Goal: Information Seeking & Learning: Check status

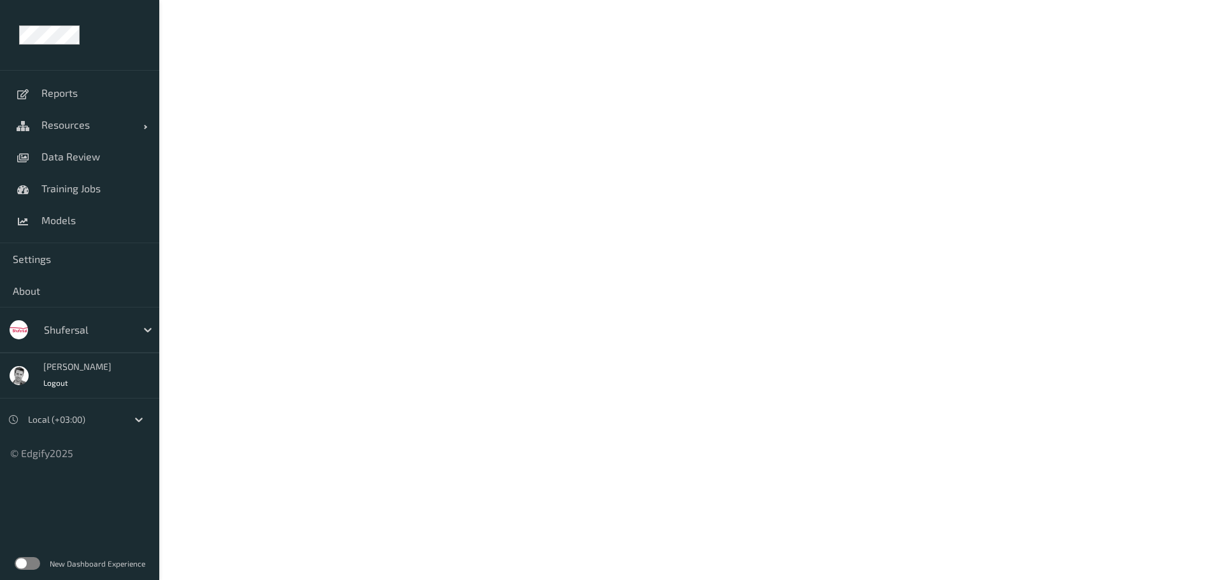
click at [56, 333] on div at bounding box center [87, 329] width 86 height 15
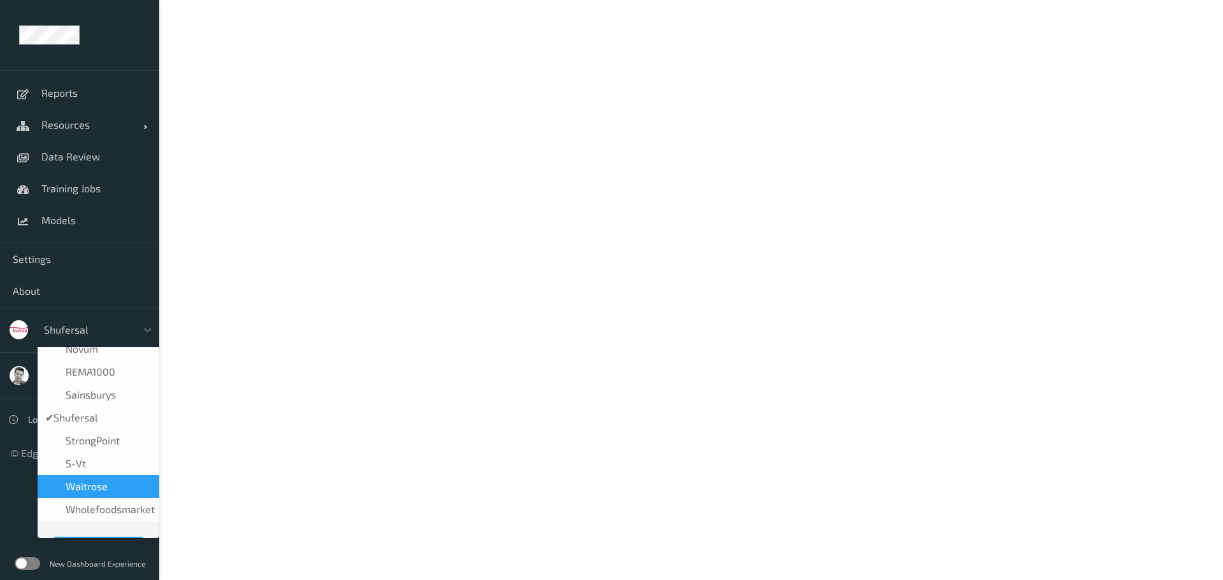
scroll to position [255, 0]
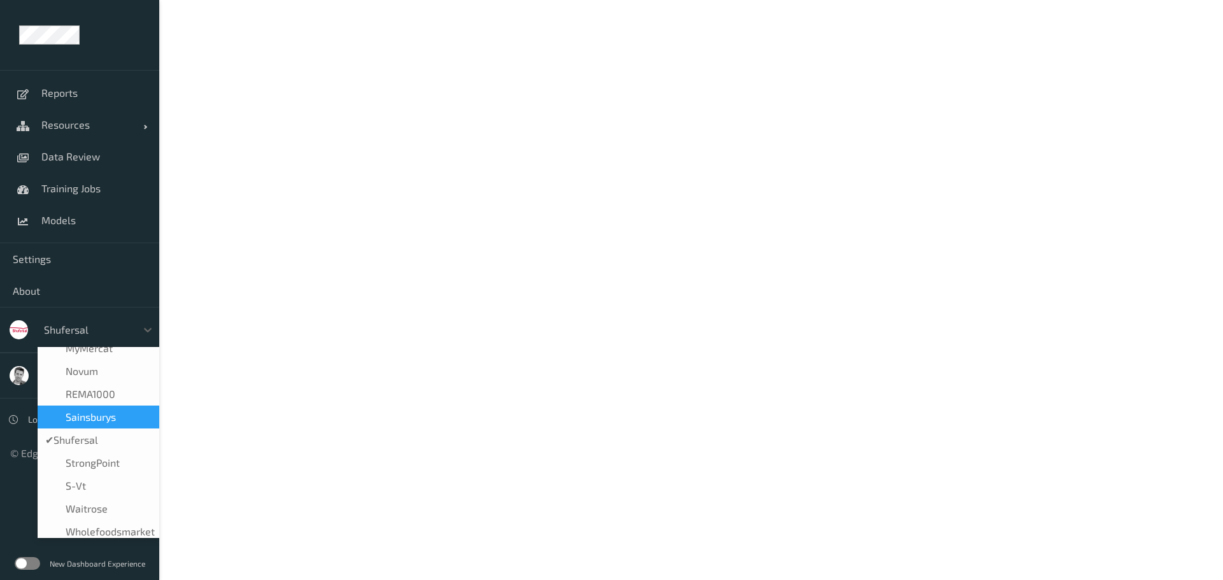
click at [76, 418] on span "Sainsburys" at bounding box center [91, 417] width 50 height 13
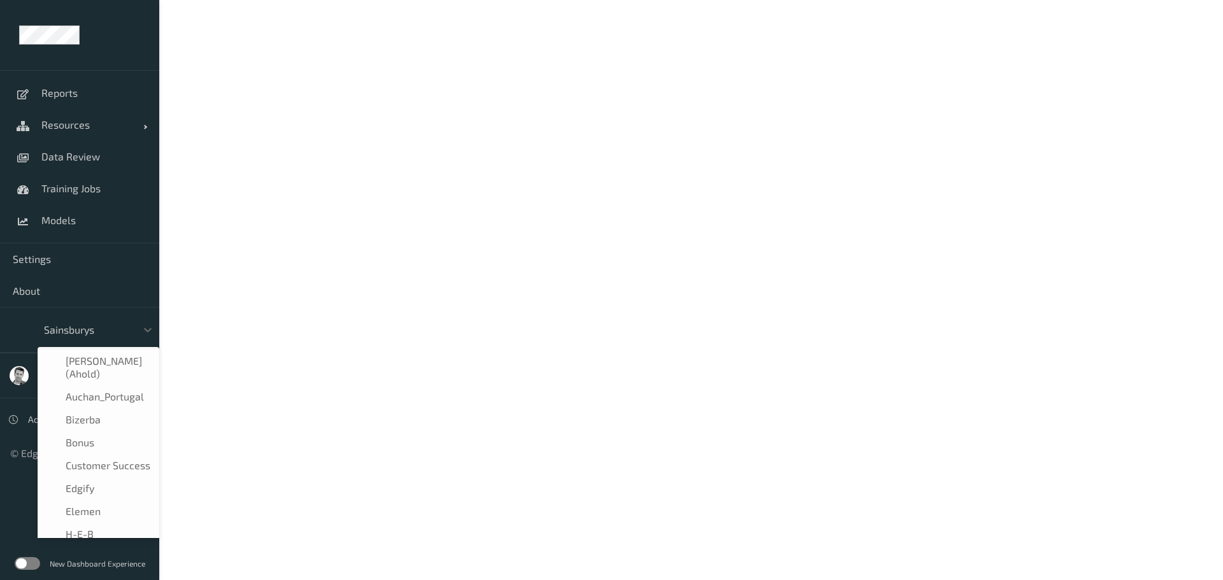
click at [62, 336] on div at bounding box center [87, 329] width 86 height 15
click at [77, 387] on span "H-E-B" at bounding box center [80, 381] width 28 height 13
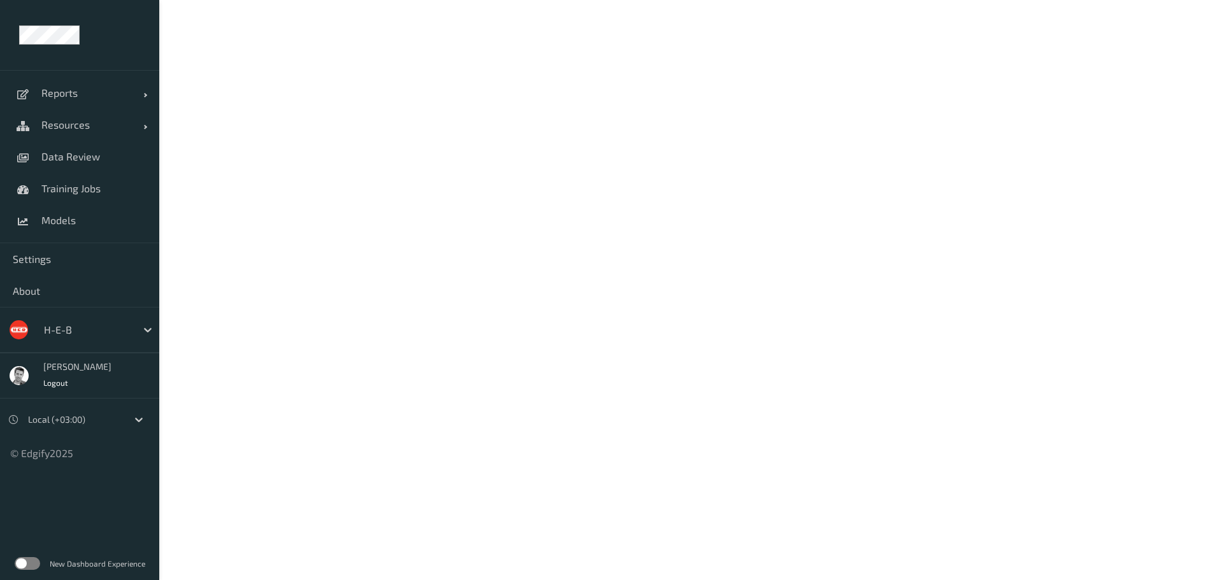
click at [31, 564] on label at bounding box center [27, 563] width 25 height 13
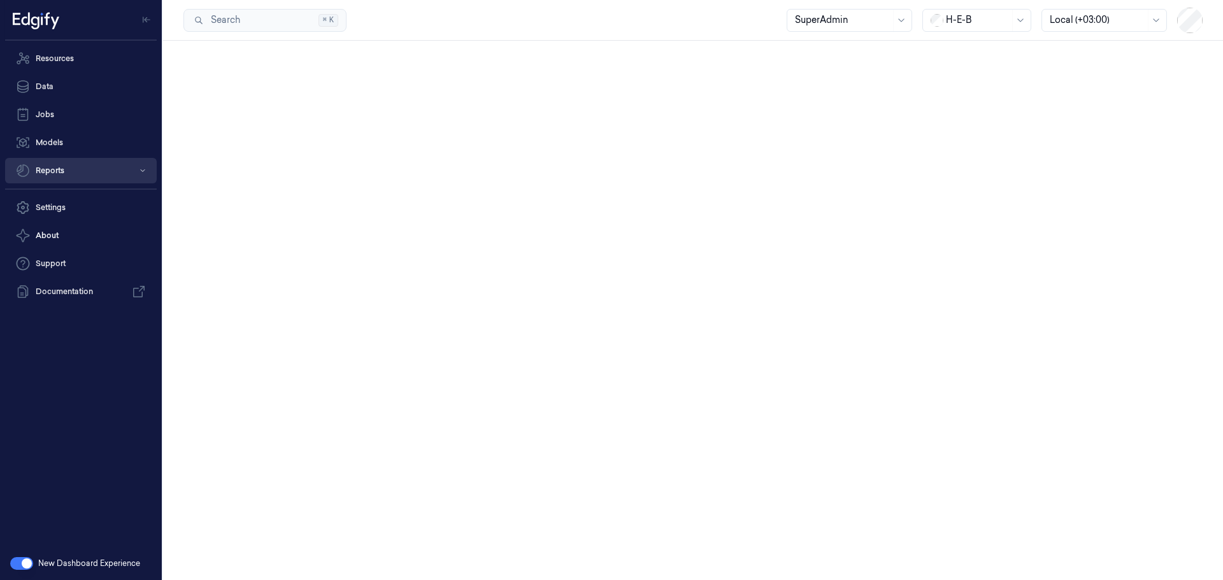
click at [54, 171] on button "Reports" at bounding box center [81, 170] width 152 height 25
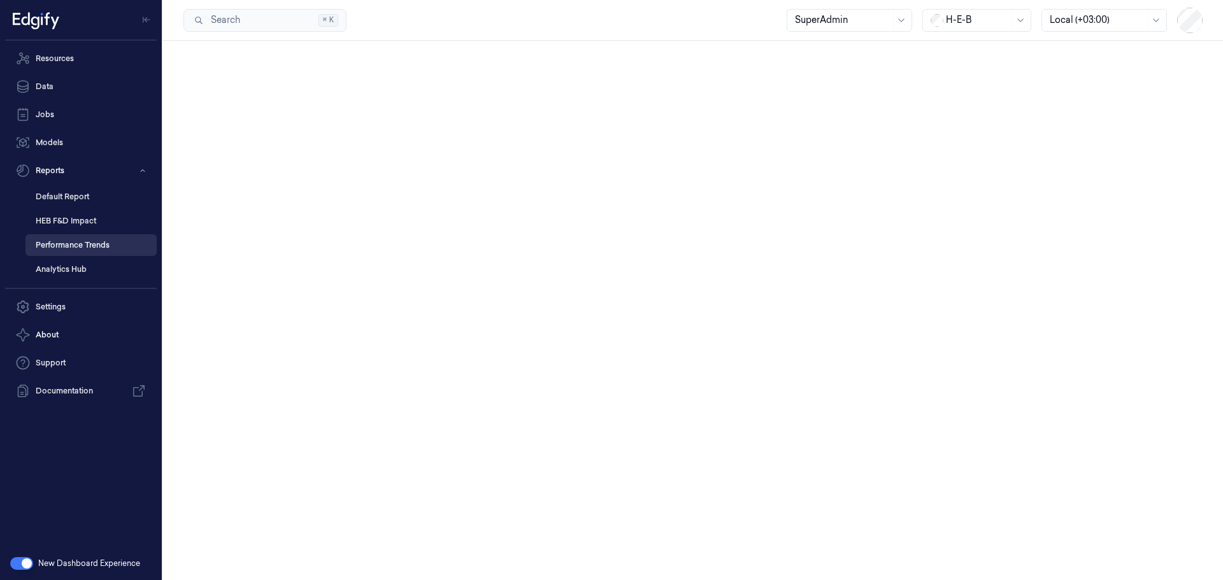
click at [68, 247] on link "Performance Trends" at bounding box center [90, 245] width 131 height 22
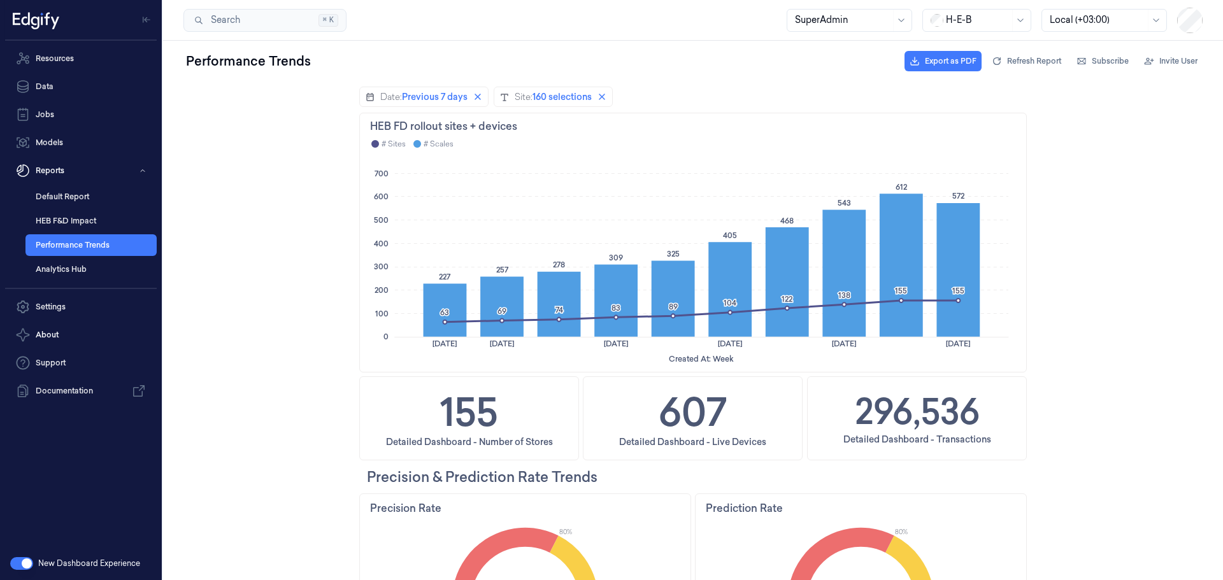
scroll to position [7, 0]
